Goal: Book appointment/travel/reservation

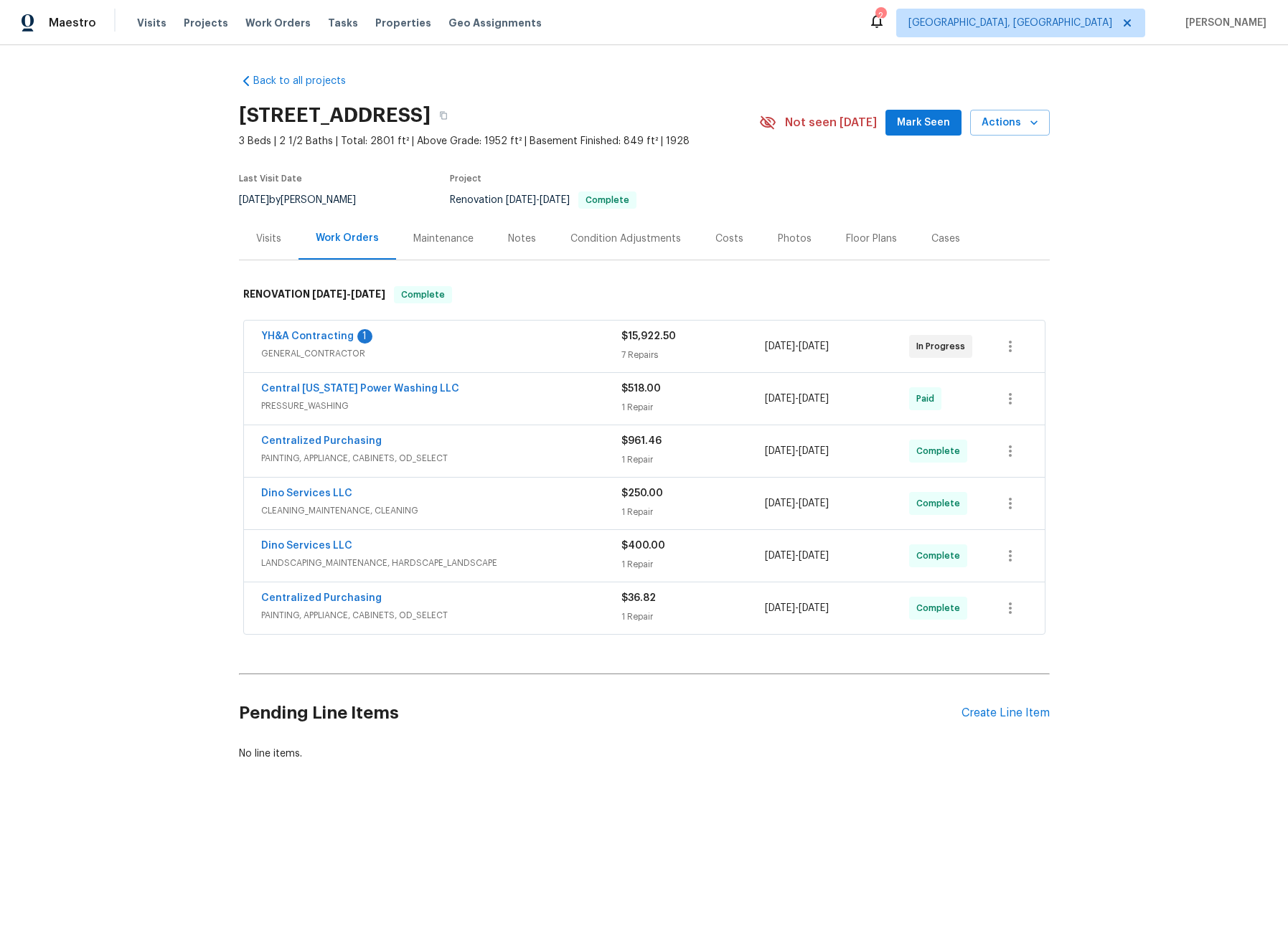
click at [259, 228] on div "Visits" at bounding box center [268, 238] width 59 height 42
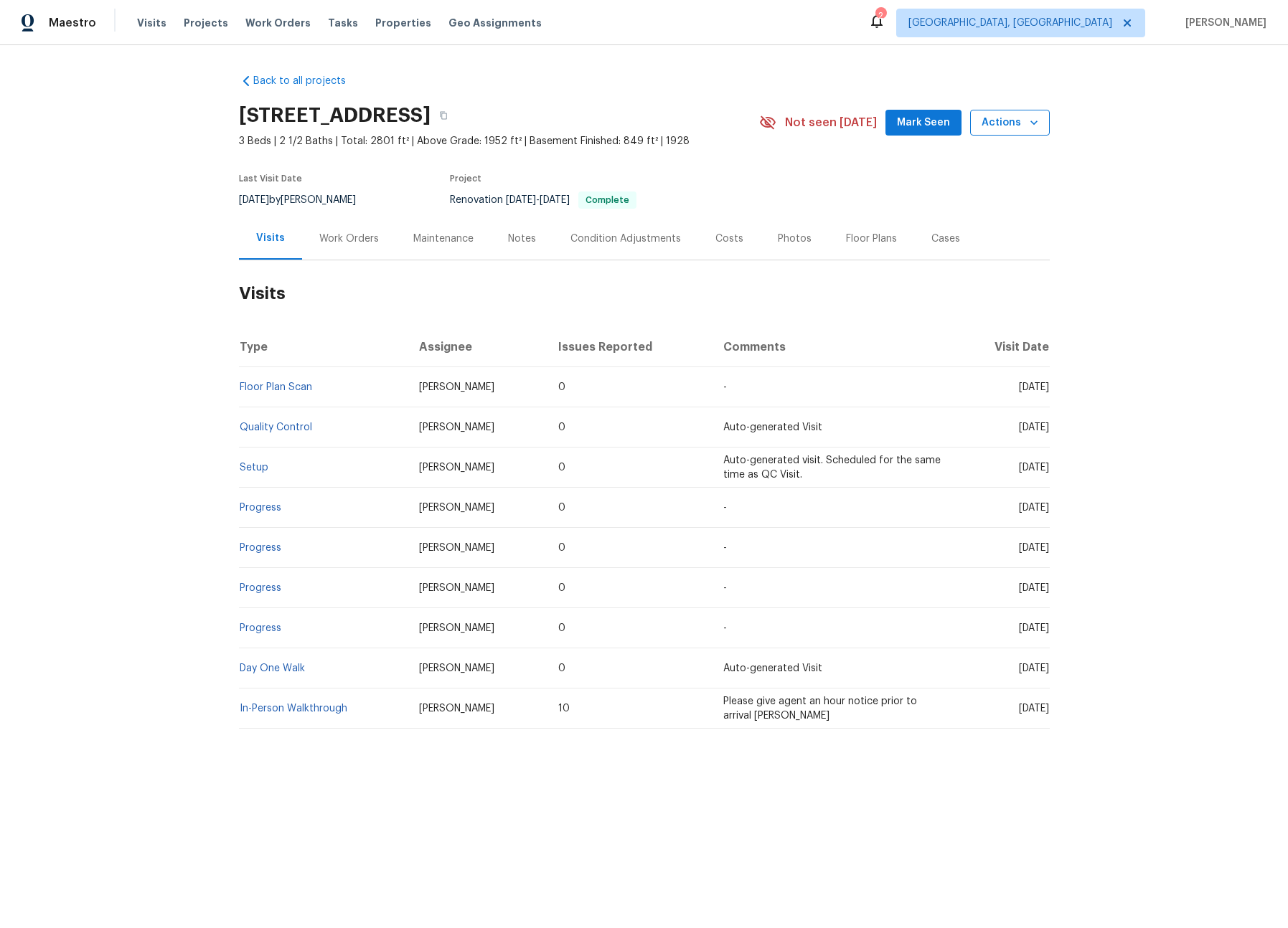
click at [1020, 126] on span "Actions" at bounding box center [1009, 123] width 56 height 18
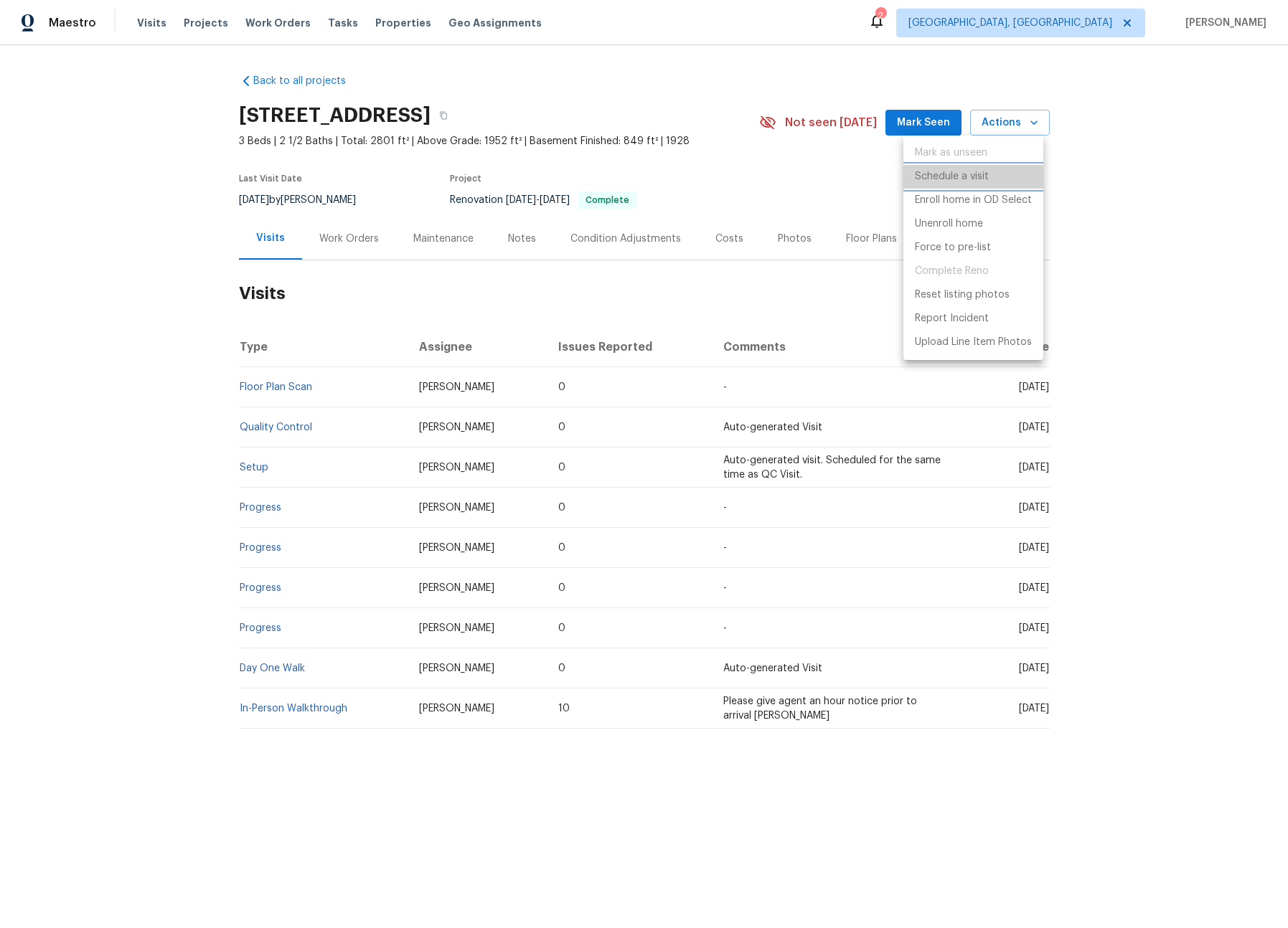
click at [941, 179] on p "Schedule a visit" at bounding box center [951, 177] width 74 height 15
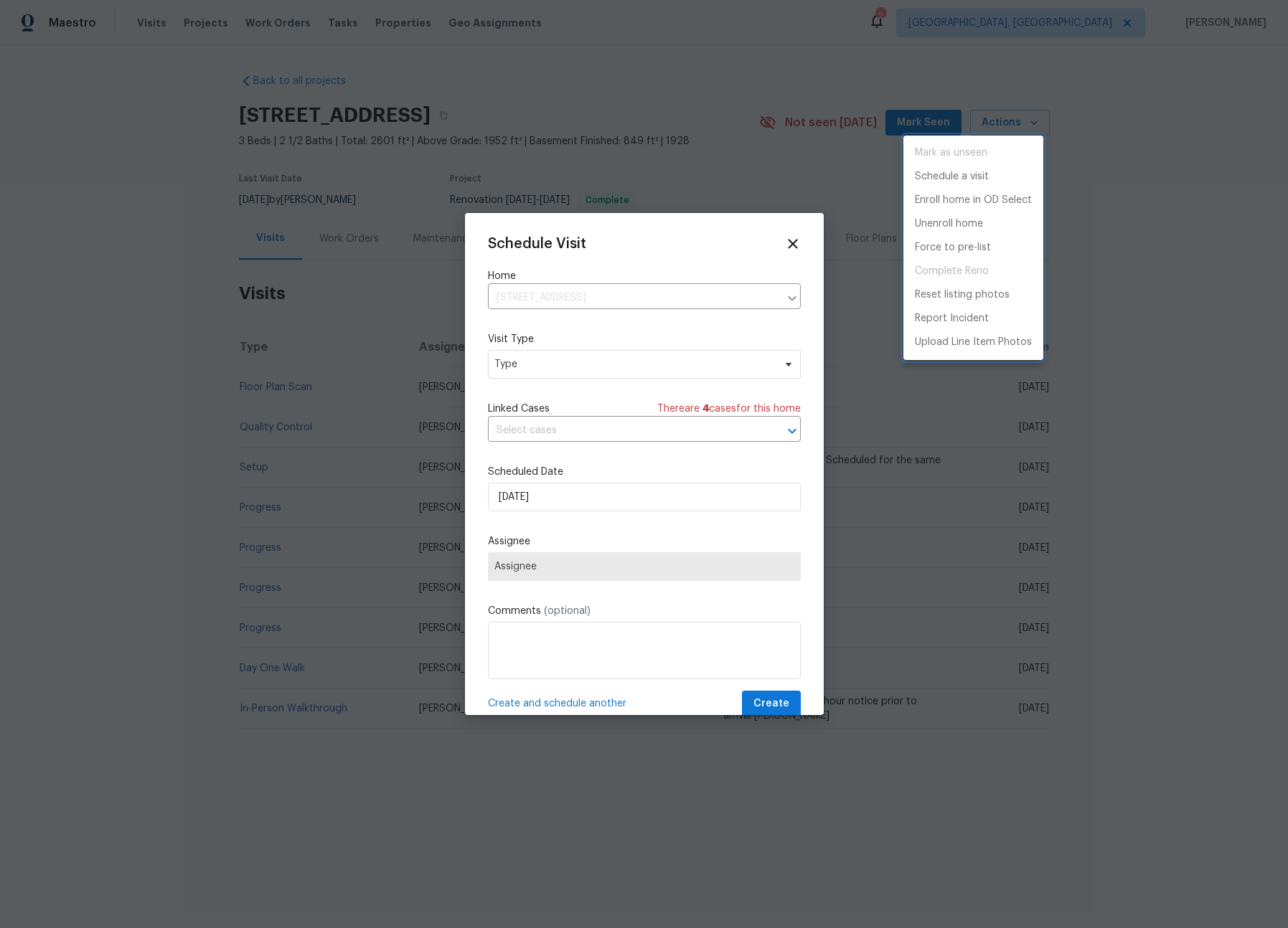
click at [571, 361] on div at bounding box center [644, 464] width 1288 height 928
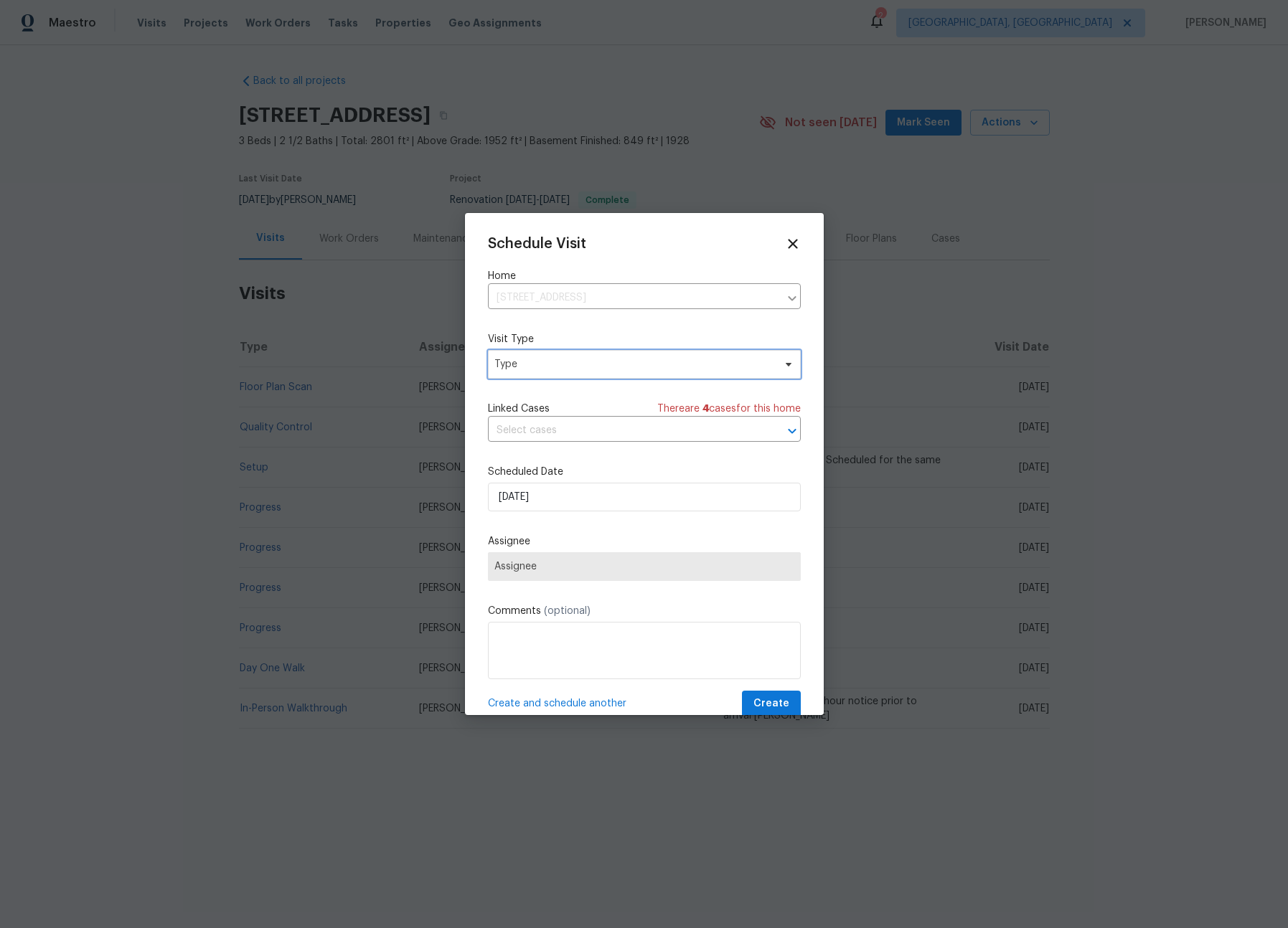
click at [576, 363] on span "Type" at bounding box center [633, 364] width 279 height 14
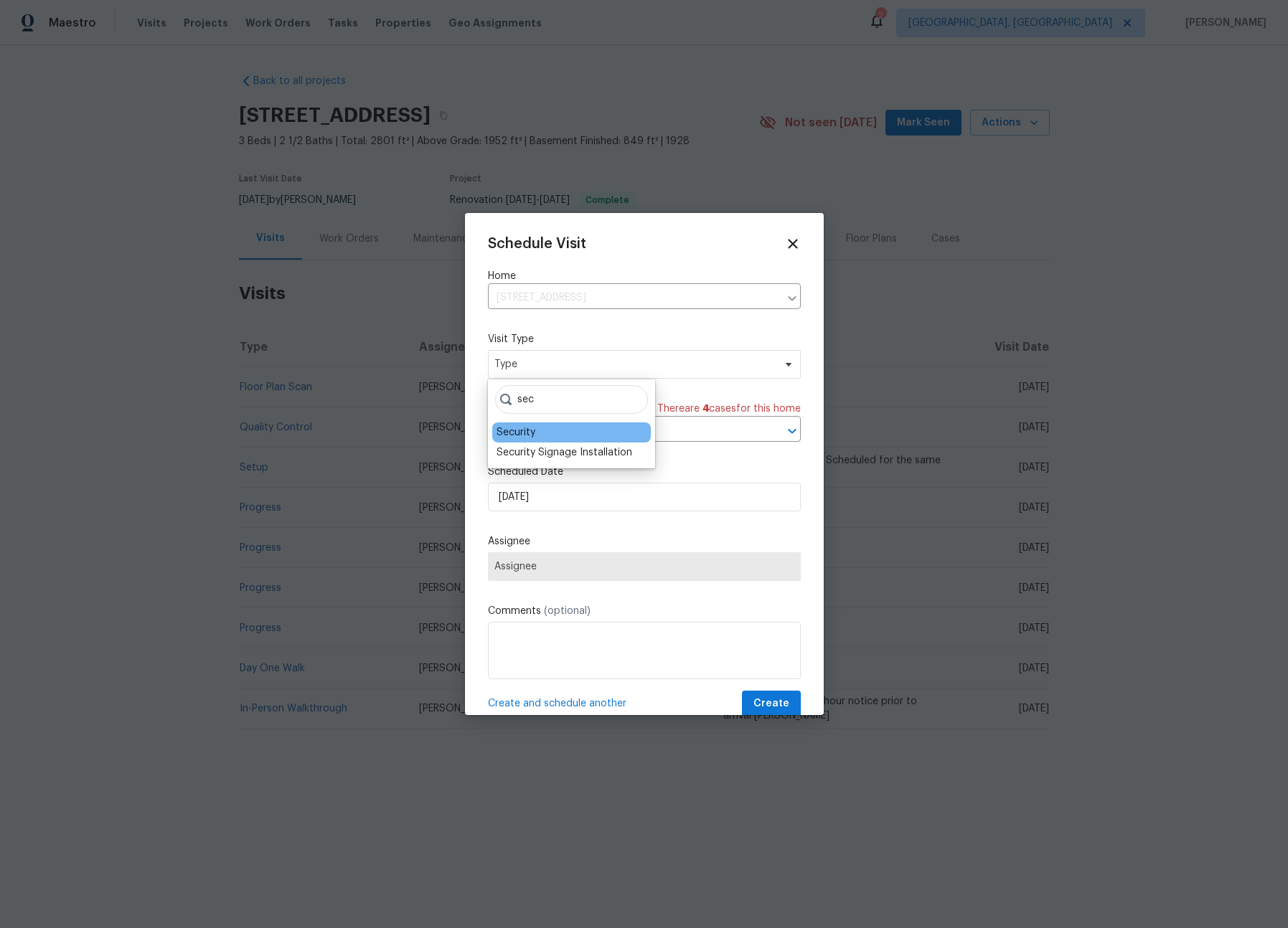
type input "sec"
click at [510, 433] on div "Security" at bounding box center [515, 432] width 38 height 14
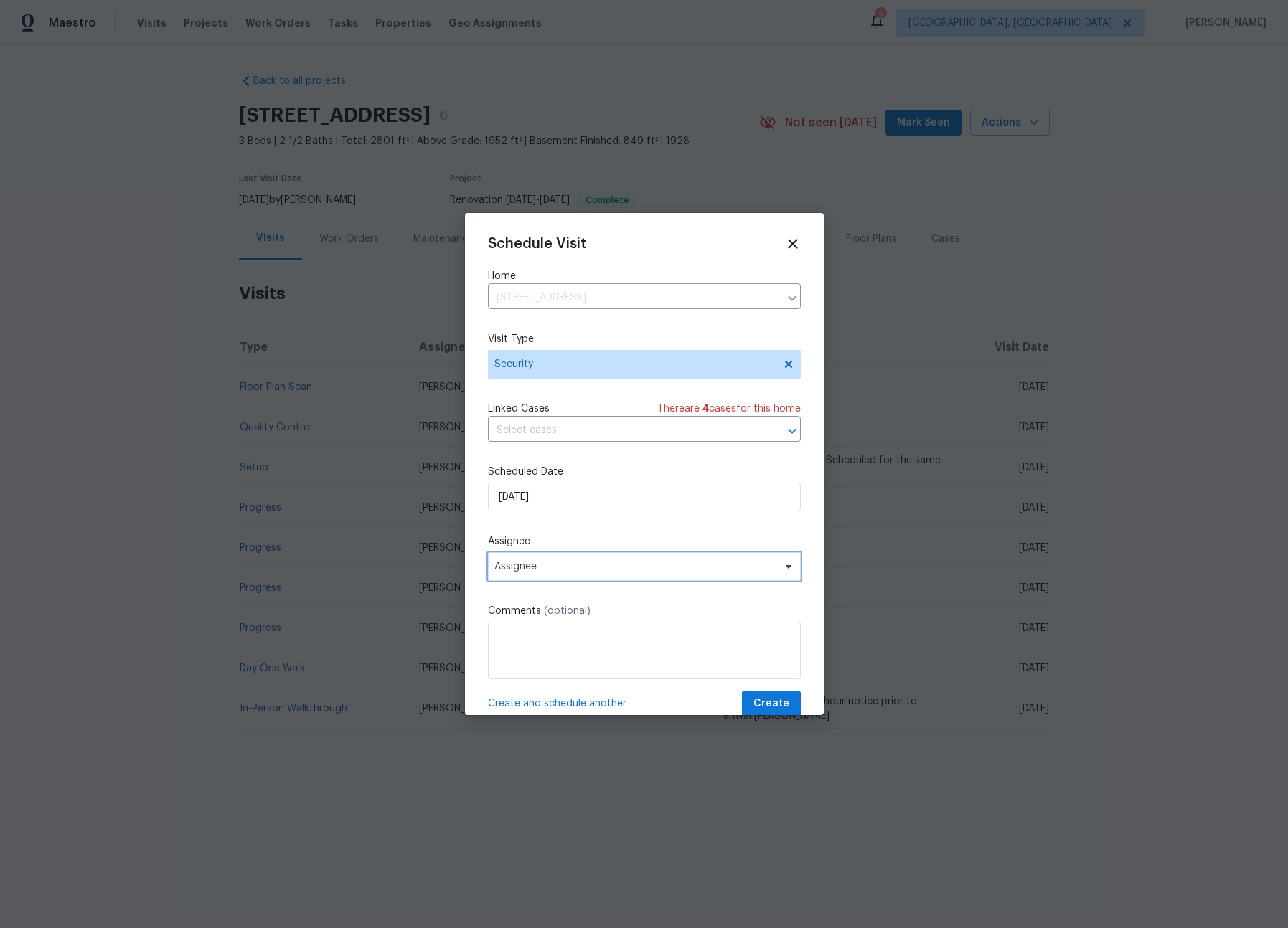
click at [554, 570] on span "Assignee" at bounding box center [635, 567] width 282 height 11
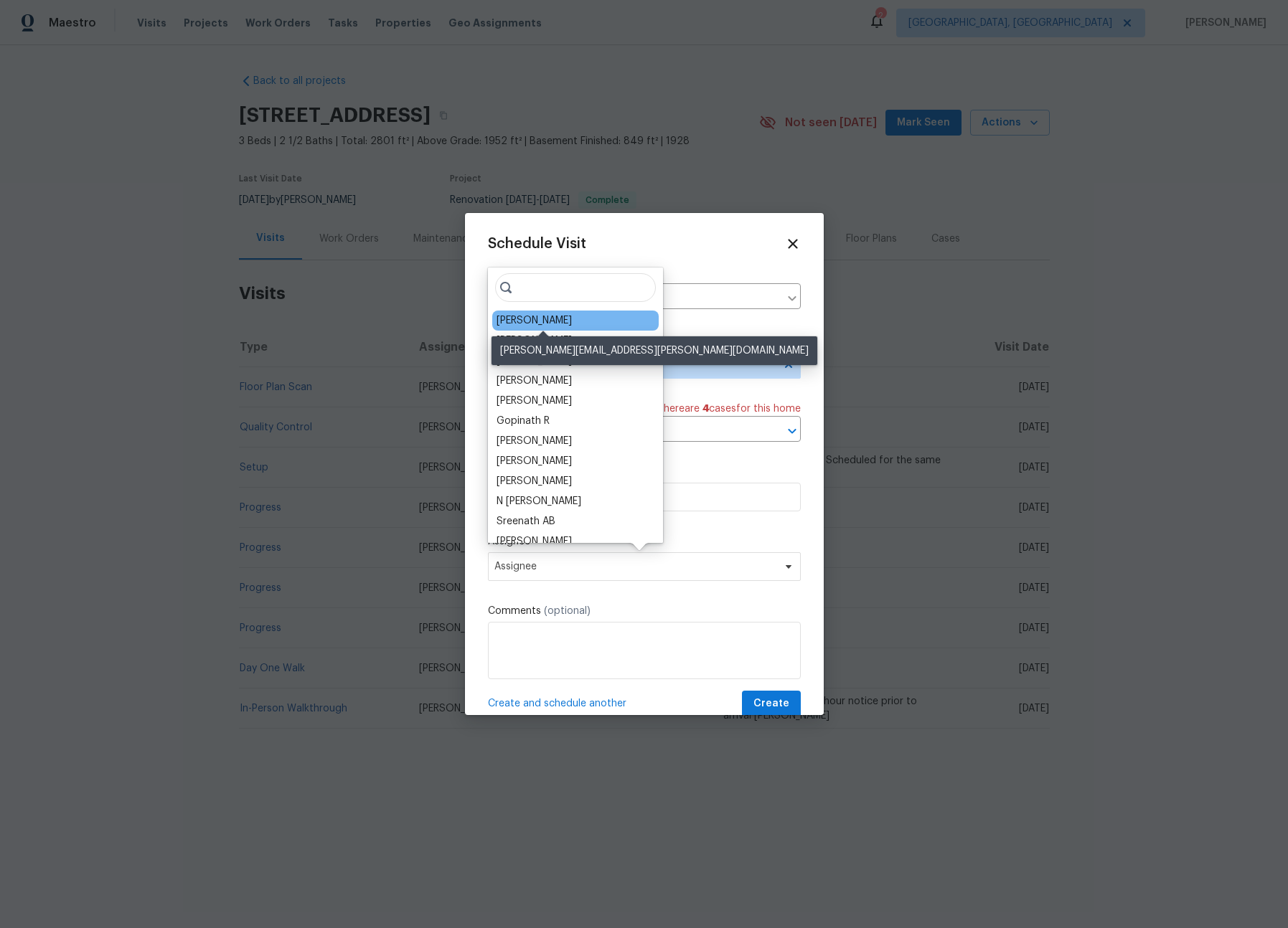
click at [538, 319] on div "[PERSON_NAME]" at bounding box center [533, 320] width 76 height 14
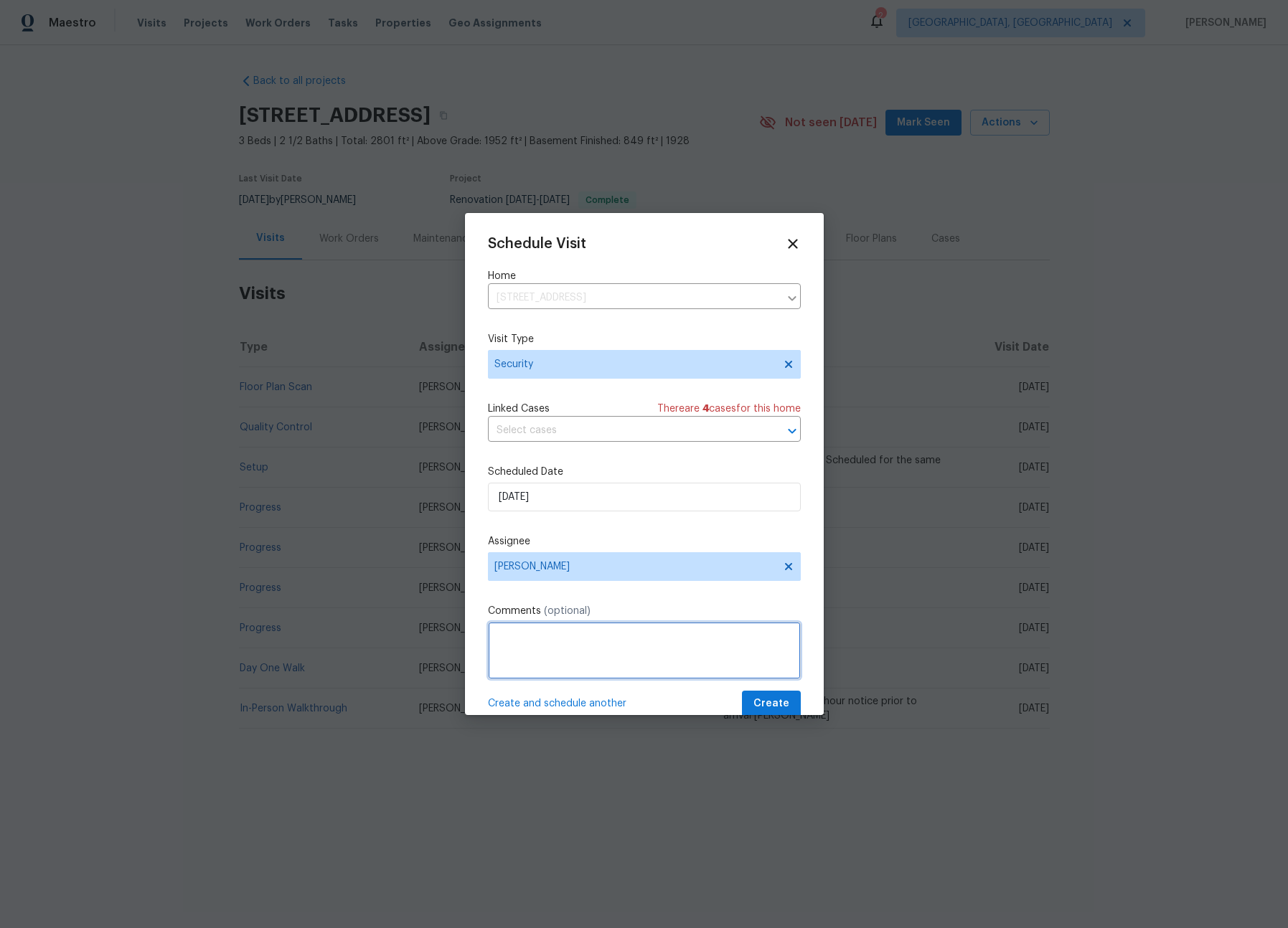
click at [560, 646] on textarea at bounding box center [644, 650] width 313 height 57
type textarea "-"
paste textarea "Rental Scammer has obtained the LB code. Please visit and change the code asap.…"
type textarea "Rental Scammer has obtained the LB code. Please visit and change the code asap.…"
click at [768, 706] on span "Create" at bounding box center [771, 704] width 35 height 18
